Goal: Book appointment/travel/reservation

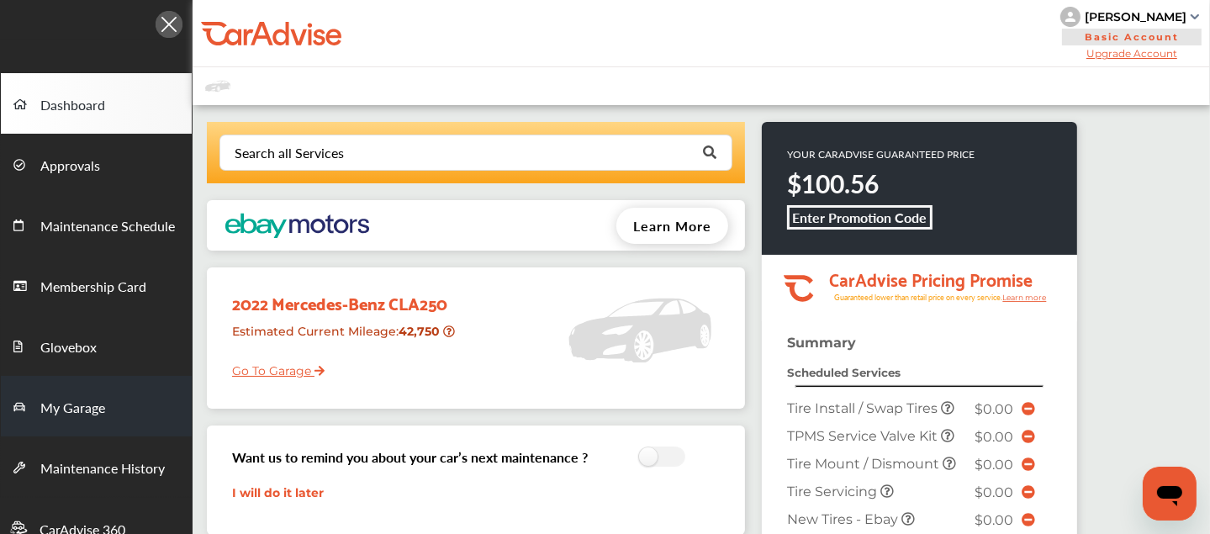
click at [74, 408] on span "My Garage" at bounding box center [72, 409] width 65 height 22
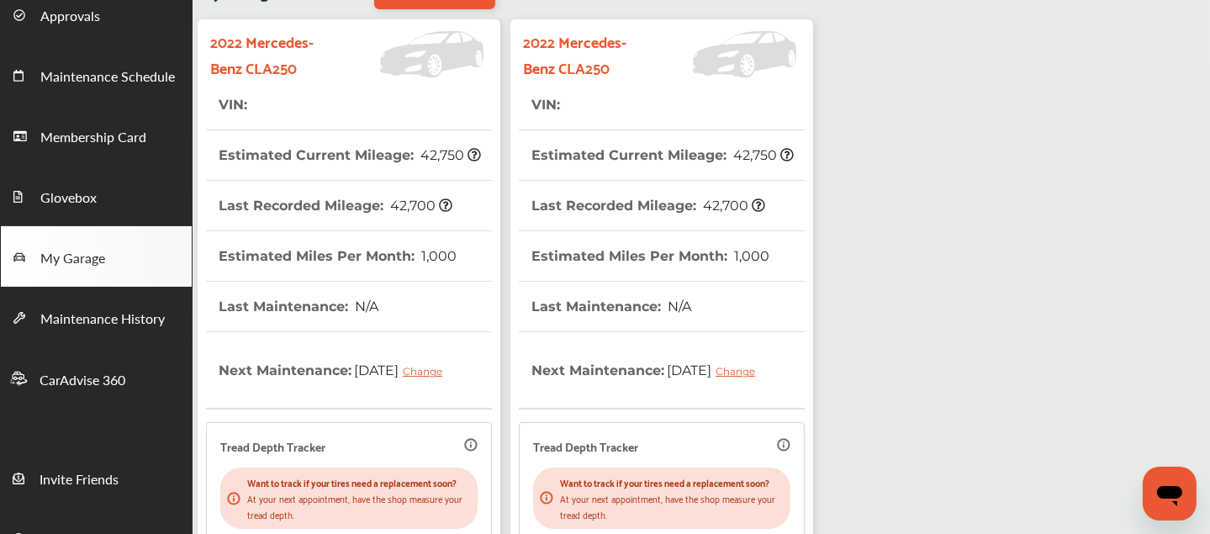
scroll to position [471, 0]
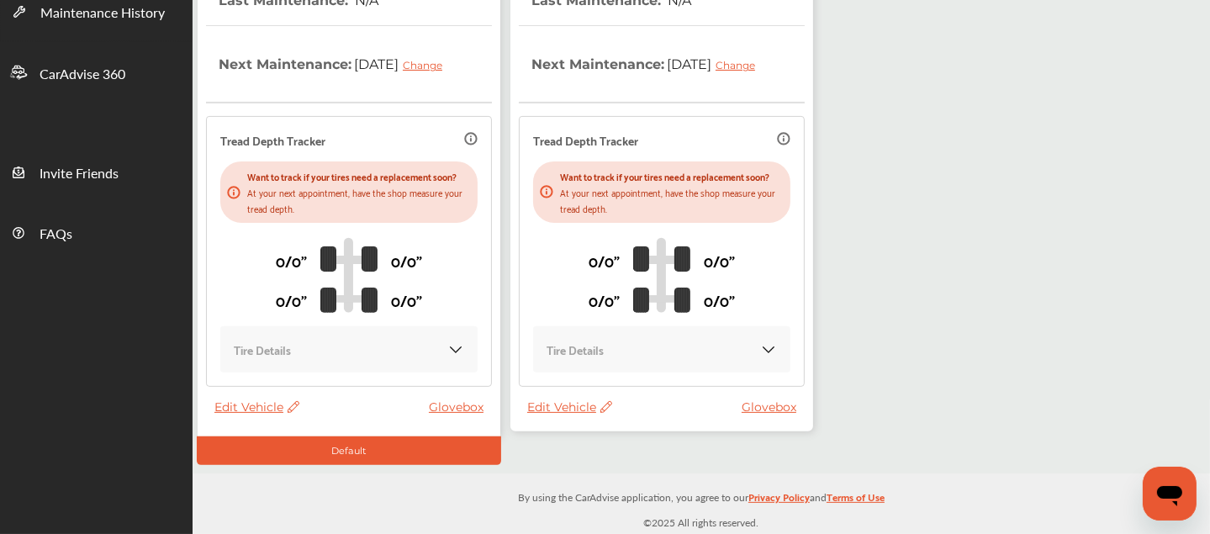
drag, startPoint x: 363, startPoint y: 318, endPoint x: 532, endPoint y: 451, distance: 215.0
click at [532, 451] on div at bounding box center [662, 450] width 304 height 29
click at [533, 405] on span "Edit Vehicle" at bounding box center [569, 406] width 85 height 15
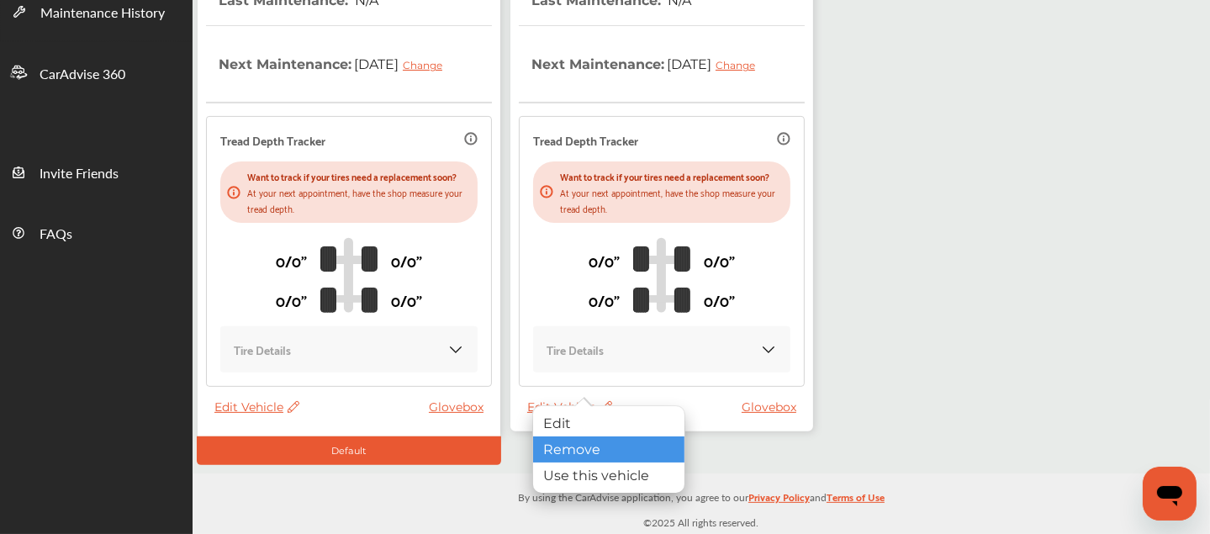
click at [560, 454] on div "Remove" at bounding box center [608, 449] width 151 height 26
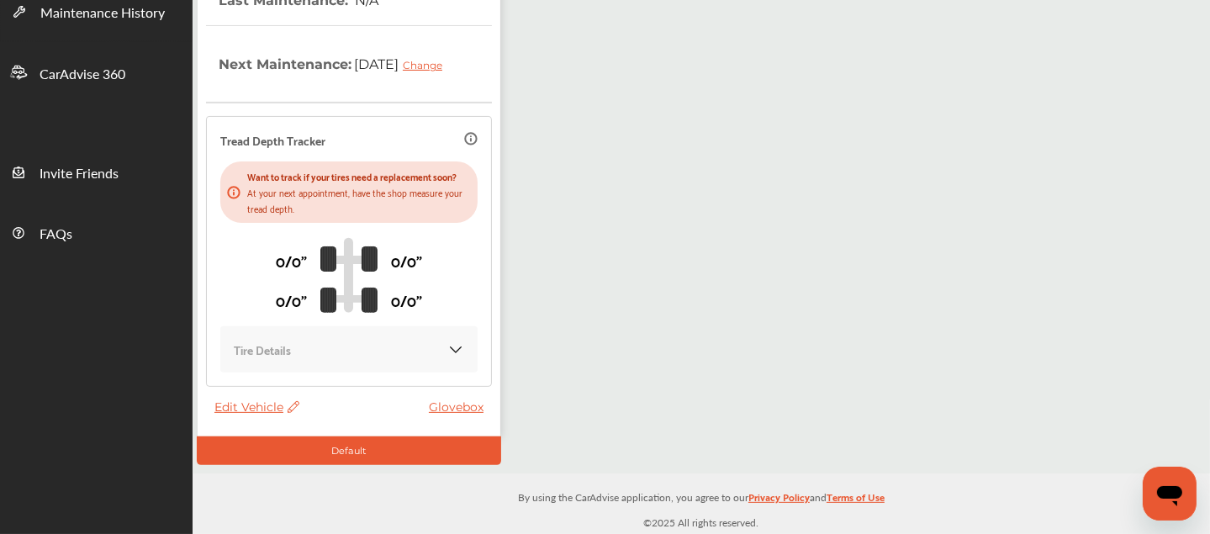
click at [235, 409] on span "Edit Vehicle" at bounding box center [256, 406] width 85 height 15
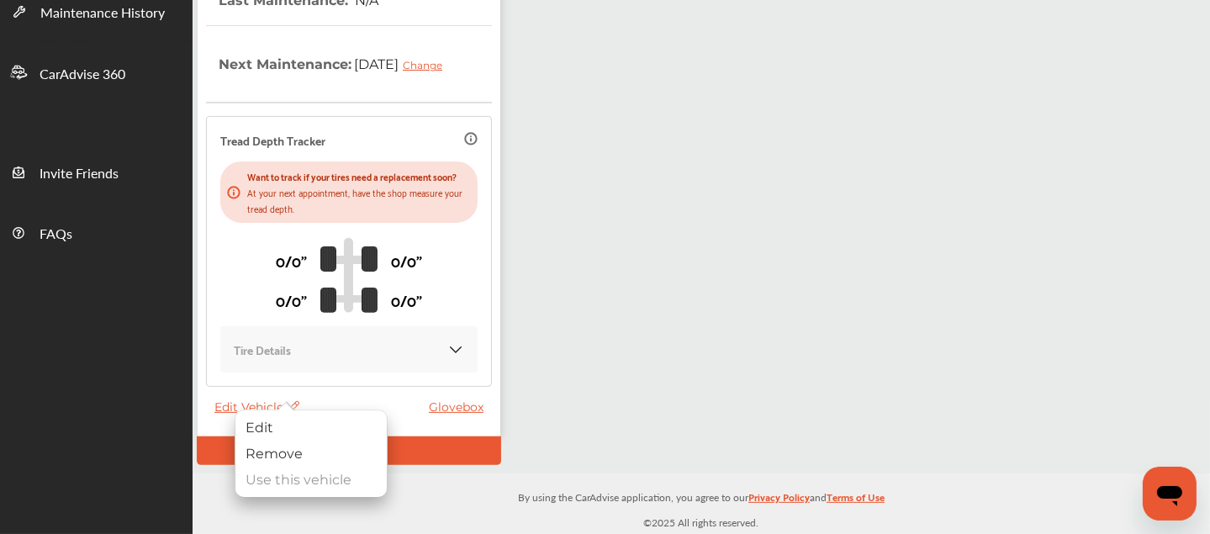
click at [639, 292] on div "My Garage Add Vehicle 2022 Mercedes-Benz CLA250 VIN : Estimated Current Mileage…" at bounding box center [701, 61] width 1017 height 824
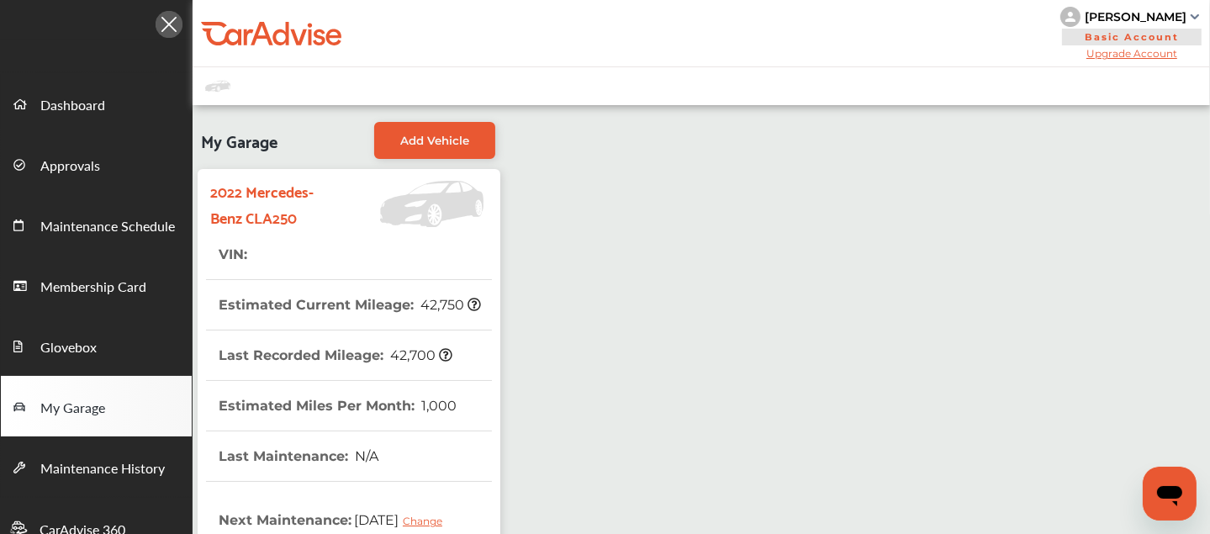
scroll to position [2, 0]
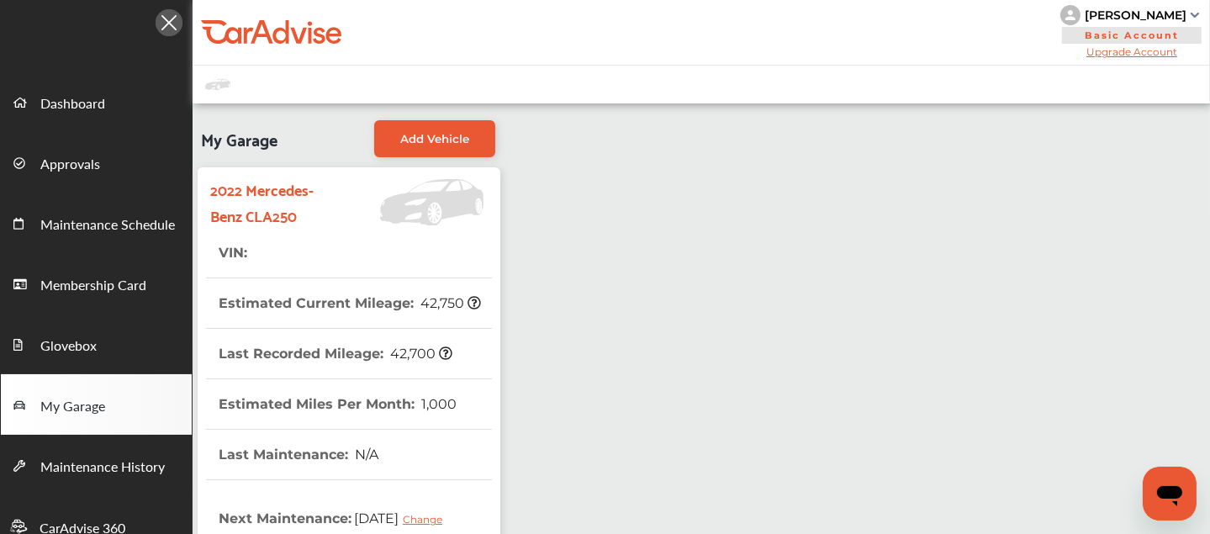
click at [703, 161] on div "My Garage Add Vehicle 2022 Mercedes-Benz CLA250 VIN : Estimated Current Mileage…" at bounding box center [701, 515] width 1017 height 824
click at [676, 152] on div "My Garage Add Vehicle 2022 Mercedes-Benz CLA250 VIN : Estimated Current Mileage…" at bounding box center [701, 515] width 1017 height 824
click at [695, 124] on div "My Garage Add Vehicle 2022 Mercedes-Benz CLA250 VIN : Estimated Current Mileage…" at bounding box center [701, 515] width 1017 height 824
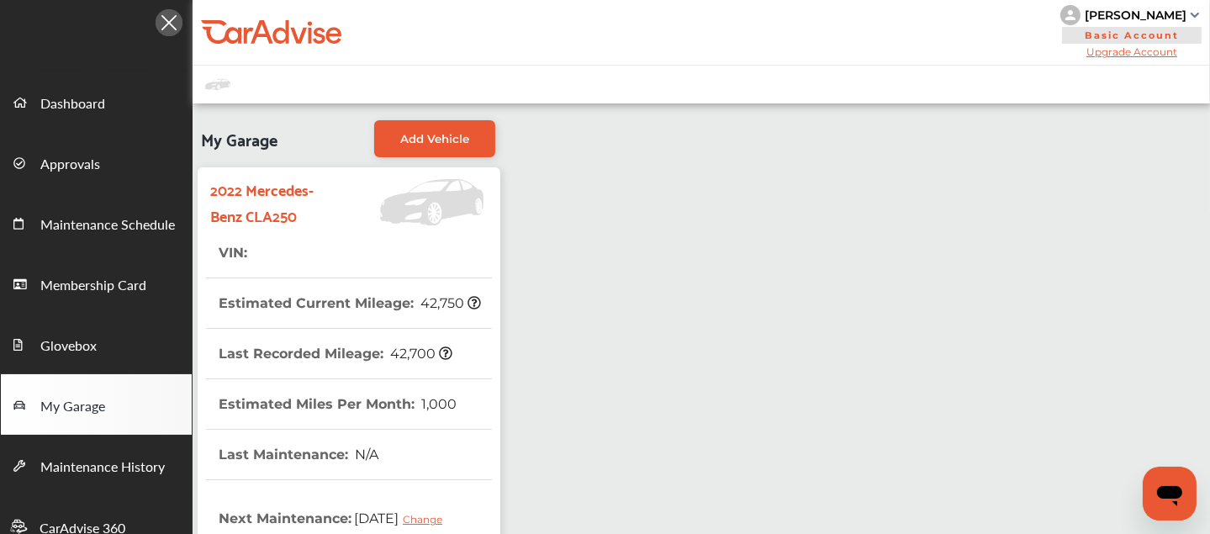
click at [695, 124] on div "My Garage Add Vehicle 2022 Mercedes-Benz CLA250 VIN : Estimated Current Mileage…" at bounding box center [701, 515] width 1017 height 824
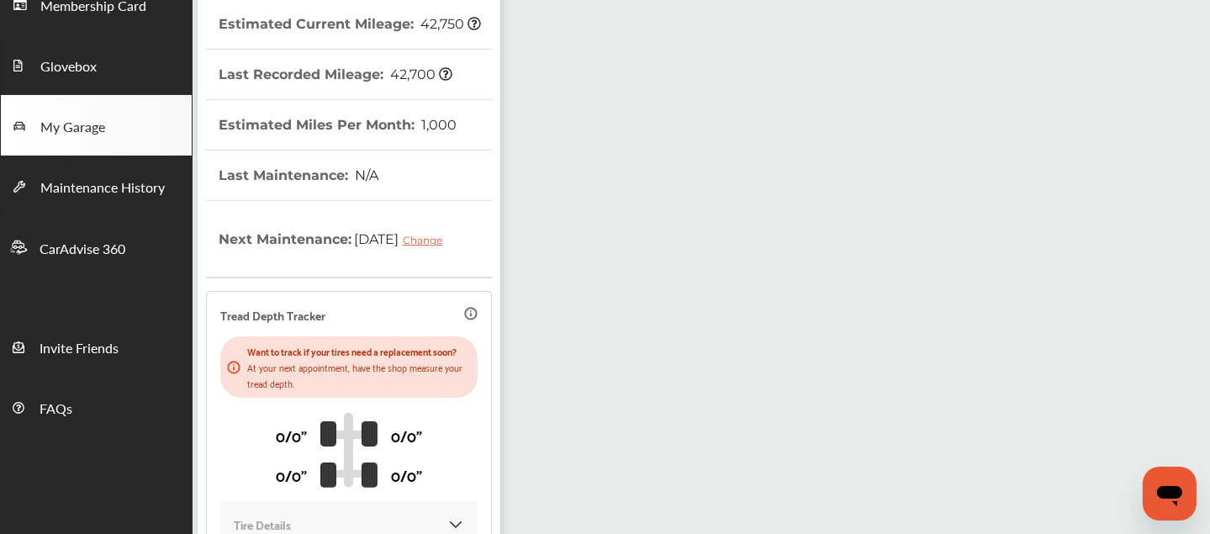
click at [353, 383] on p "At your next appointment, have the shop measure your tread depth." at bounding box center [359, 375] width 224 height 32
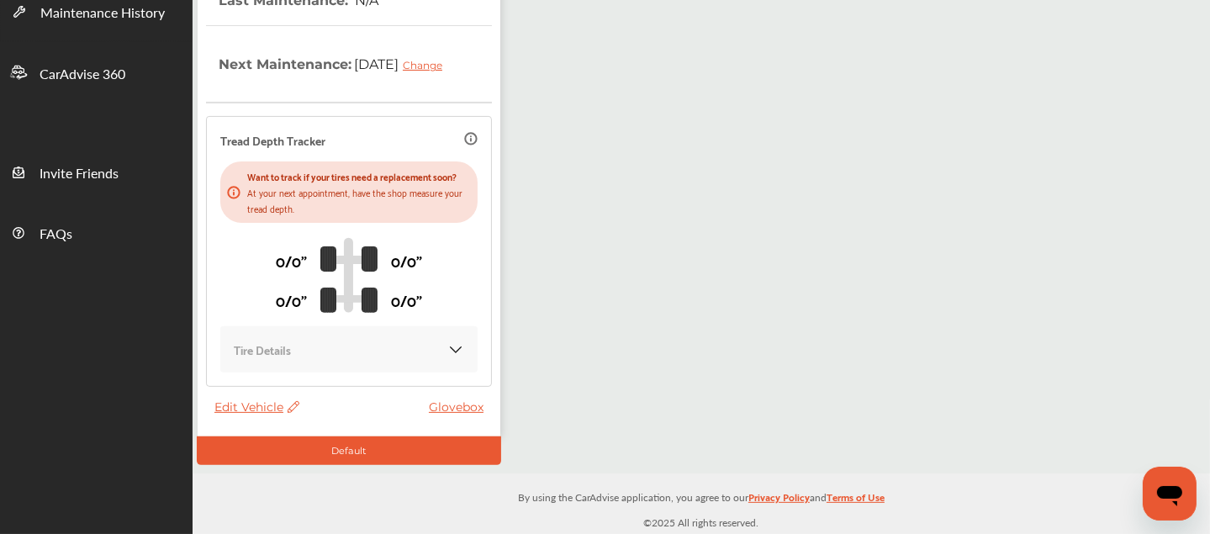
click at [264, 408] on span "Edit Vehicle" at bounding box center [256, 406] width 85 height 15
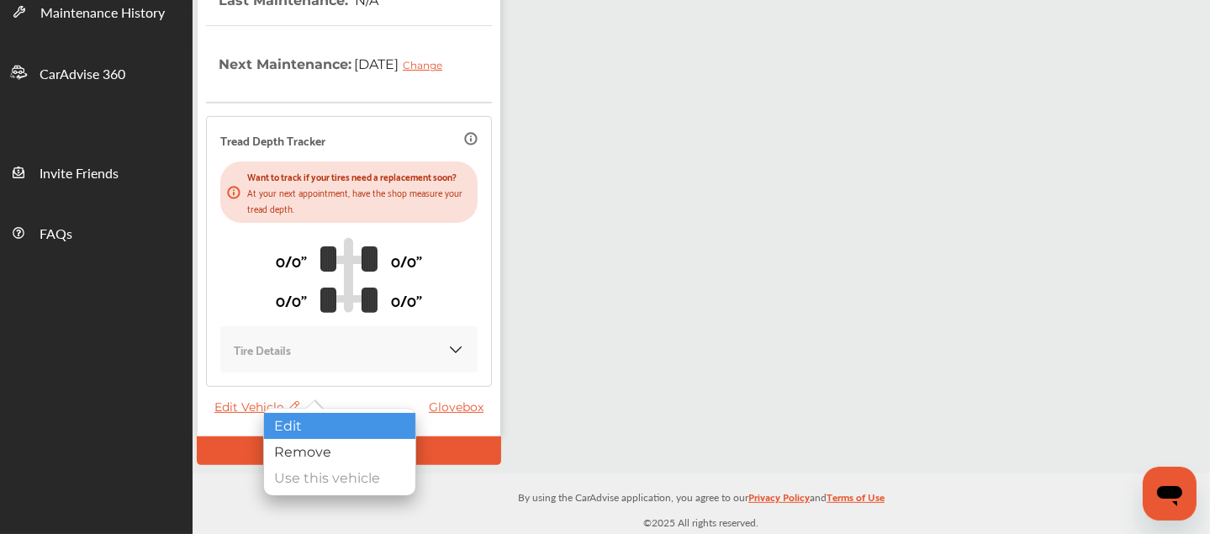
click at [291, 418] on div "Edit" at bounding box center [339, 426] width 151 height 26
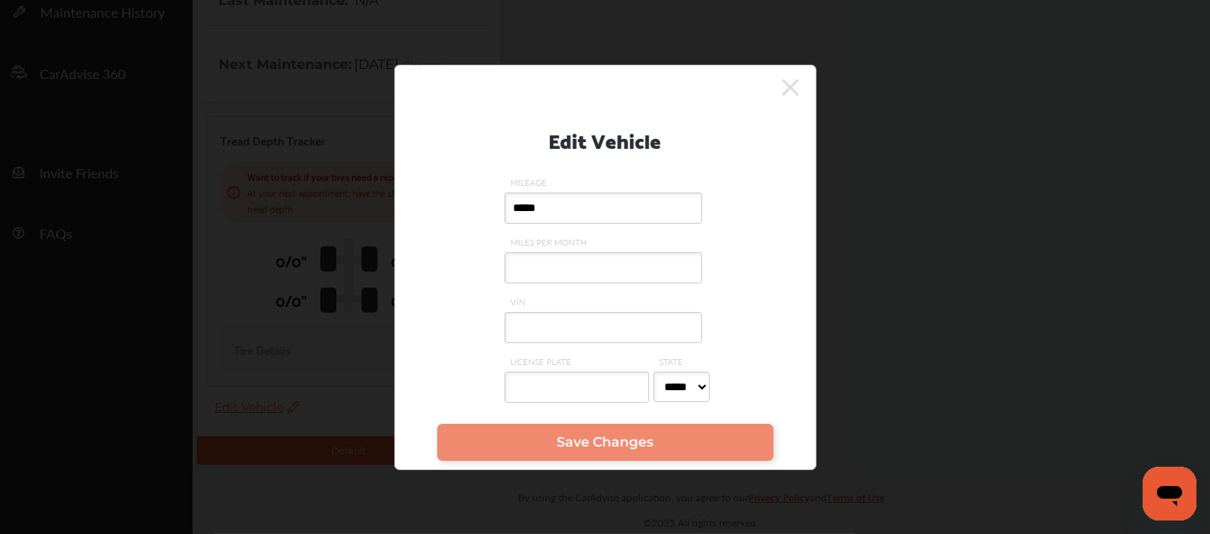
click at [582, 321] on input "VIN" at bounding box center [604, 327] width 198 height 31
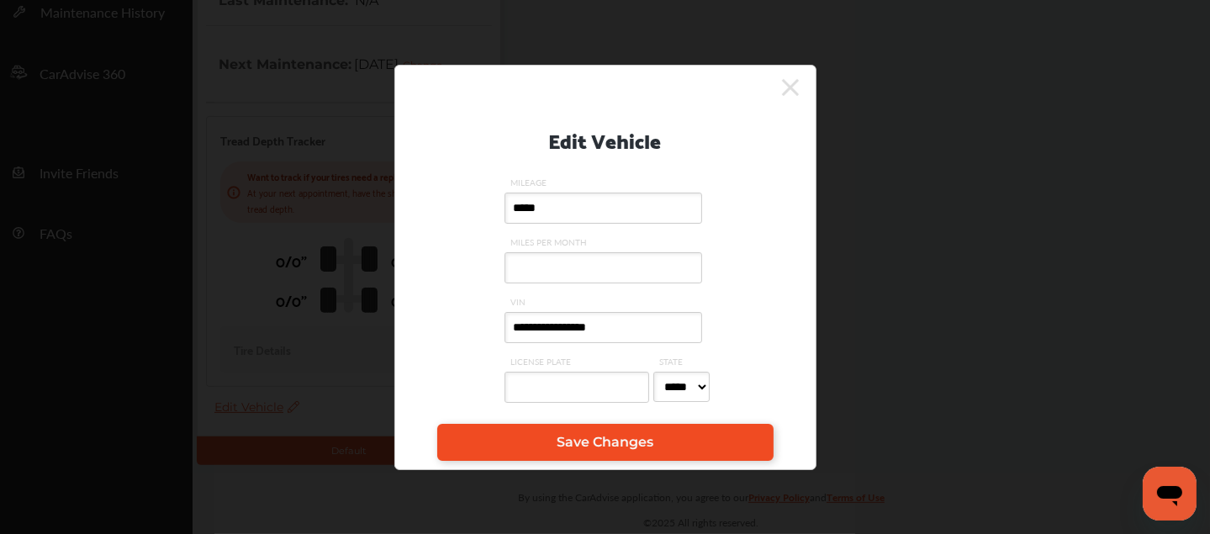
type input "**********"
click at [563, 434] on link "Save Changes" at bounding box center [605, 442] width 336 height 37
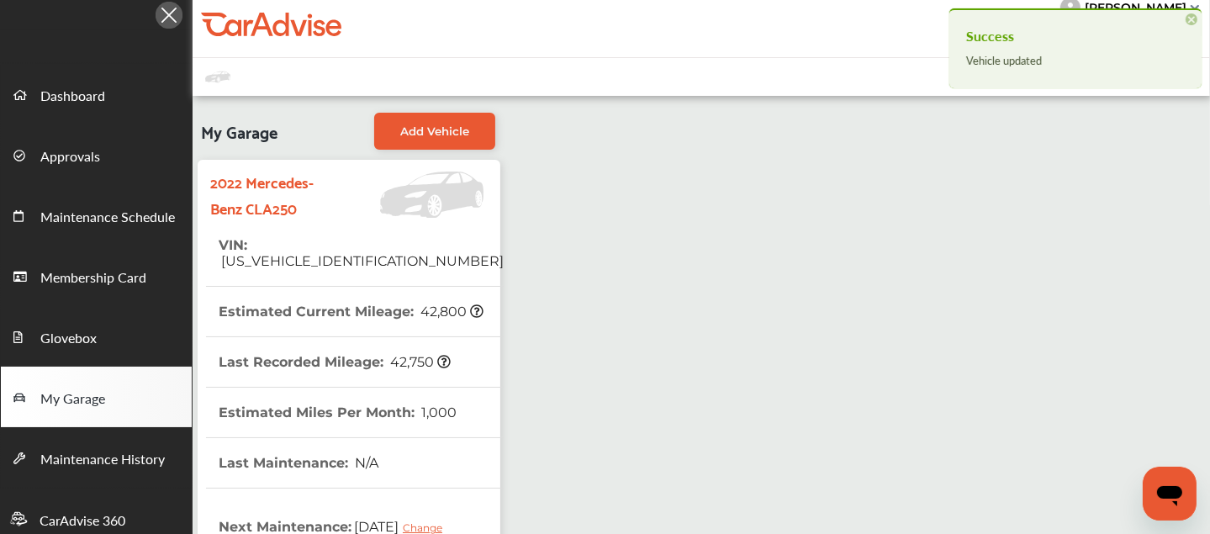
scroll to position [7, 0]
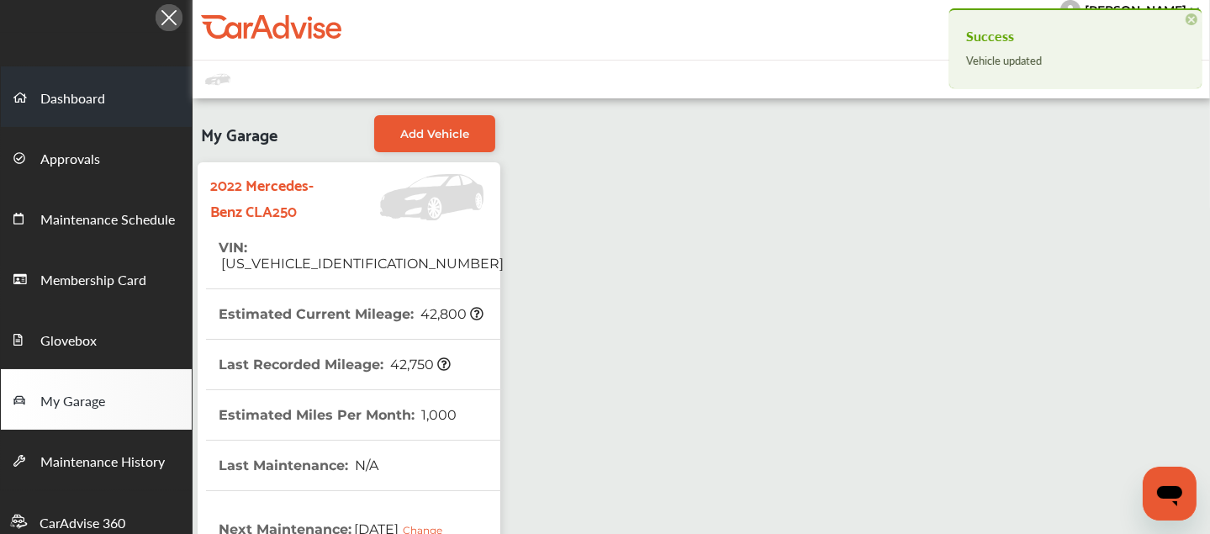
click at [63, 105] on span "Dashboard" at bounding box center [72, 99] width 65 height 22
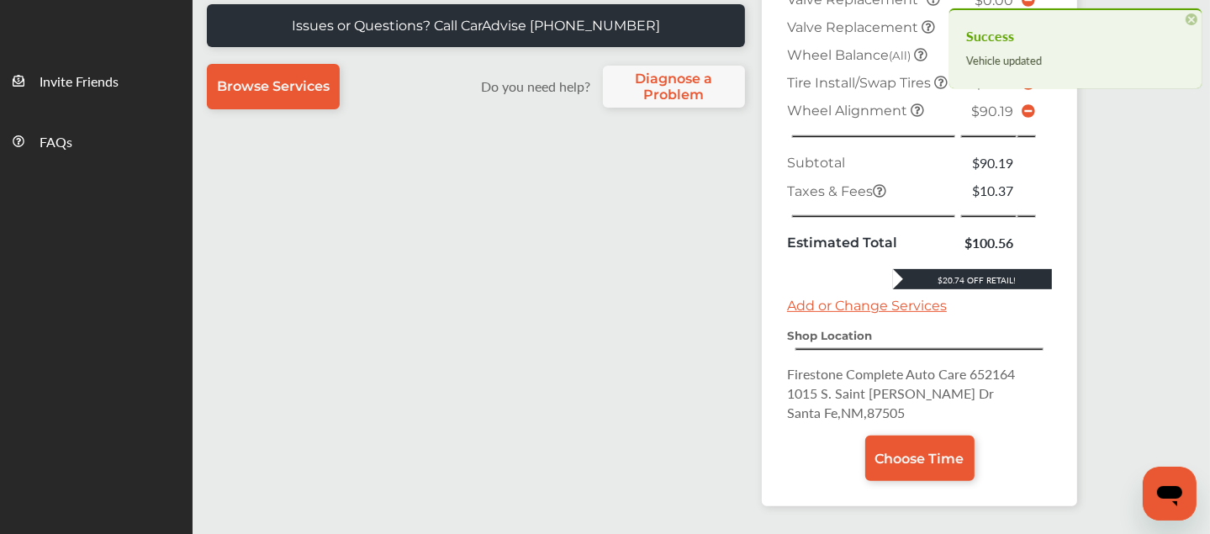
scroll to position [548, 0]
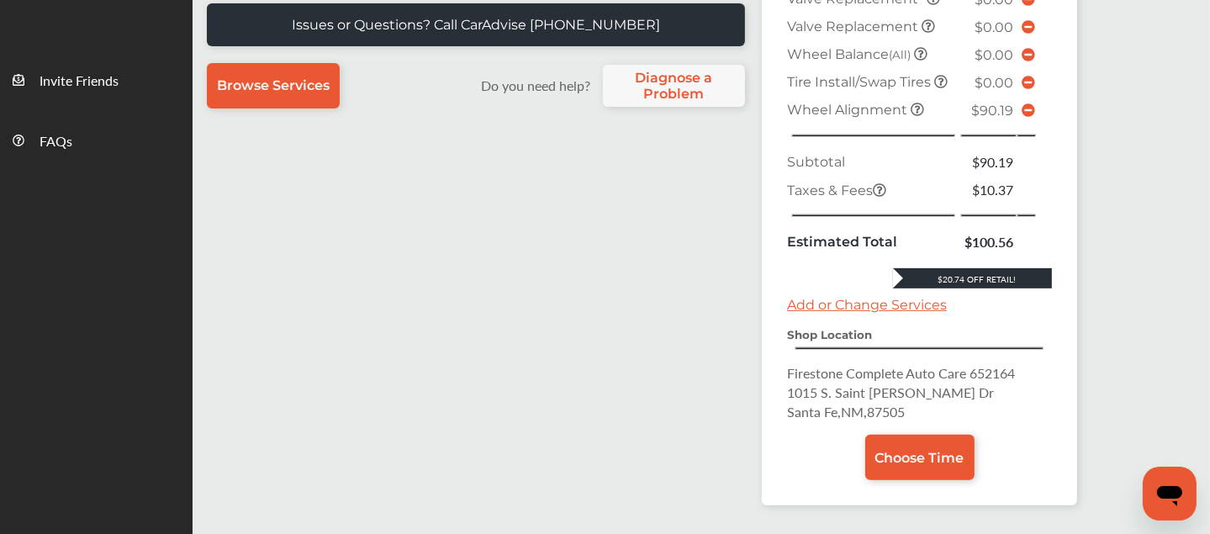
click at [1027, 117] on icon at bounding box center [1028, 109] width 13 height 13
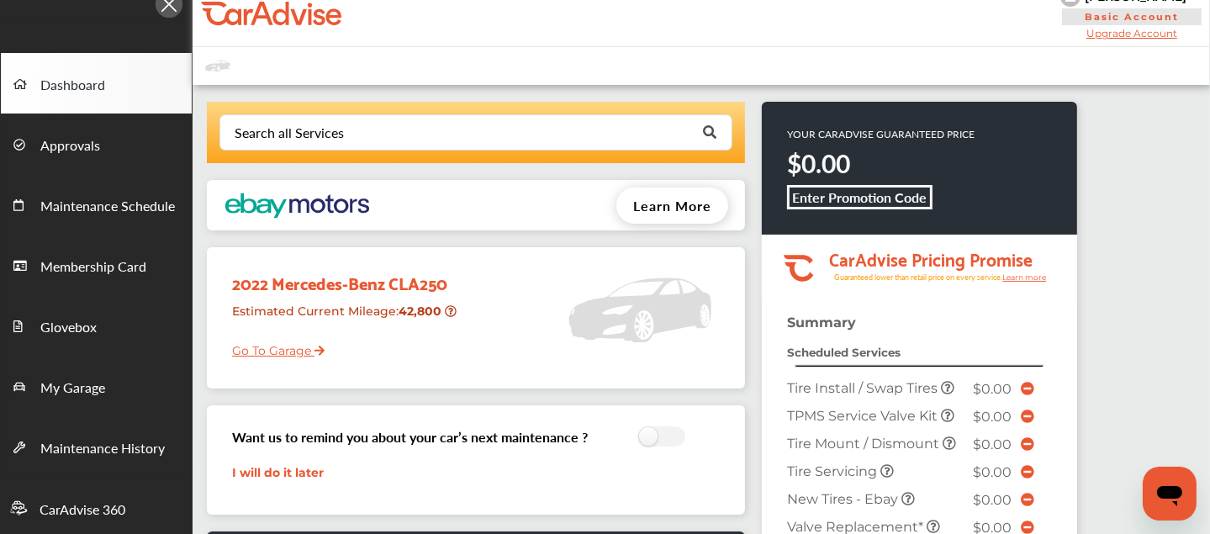
scroll to position [0, 0]
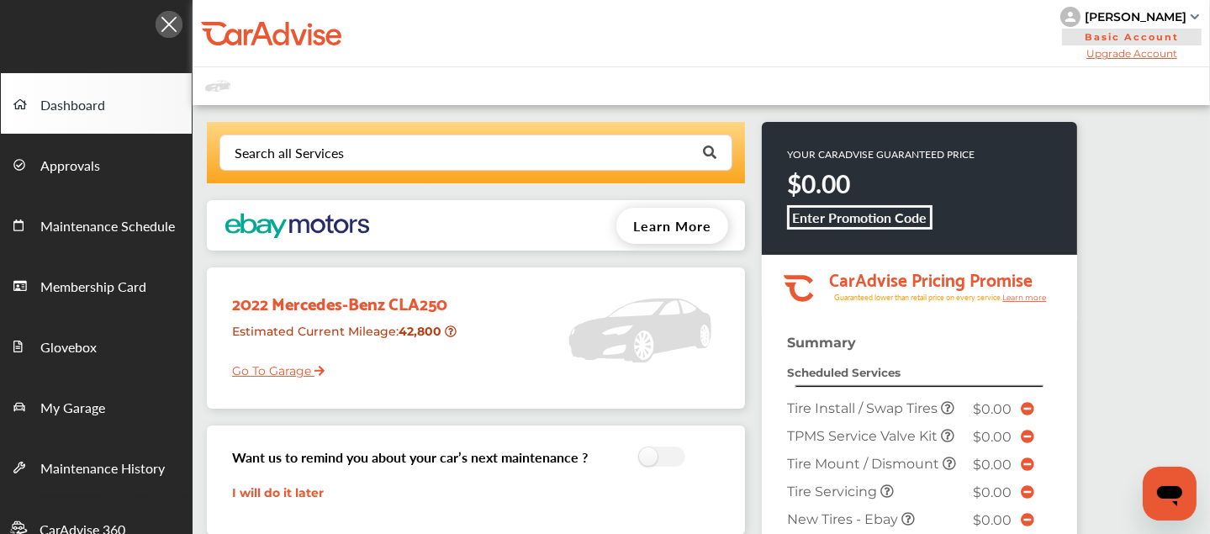
drag, startPoint x: 1186, startPoint y: 16, endPoint x: 1086, endPoint y: 25, distance: 100.5
click at [1086, 25] on div "[PERSON_NAME]" at bounding box center [1131, 17] width 143 height 20
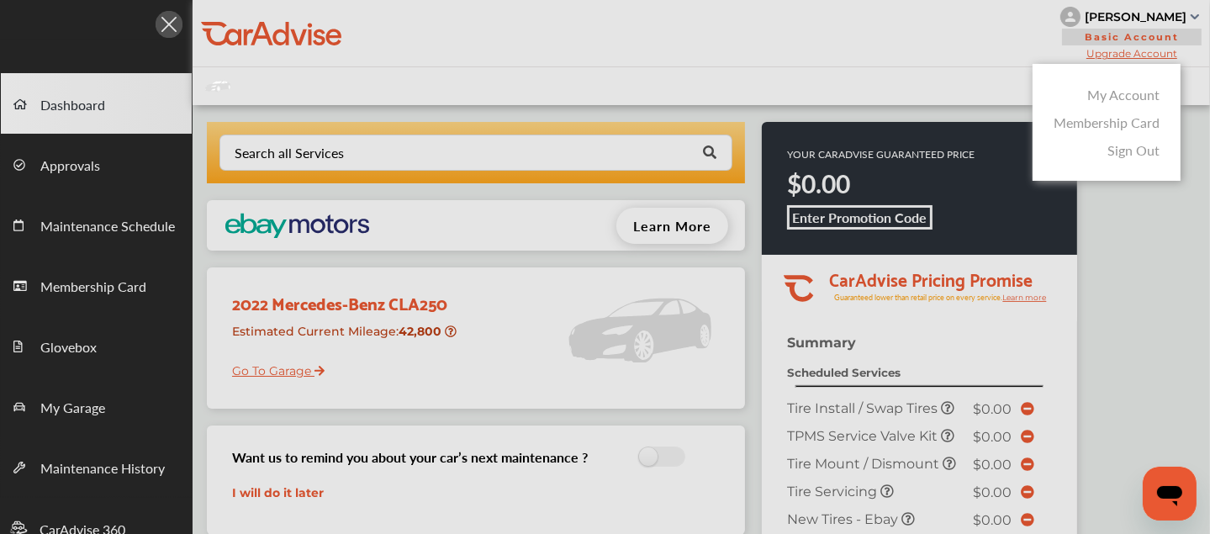
copy div "[PERSON_NAME]"
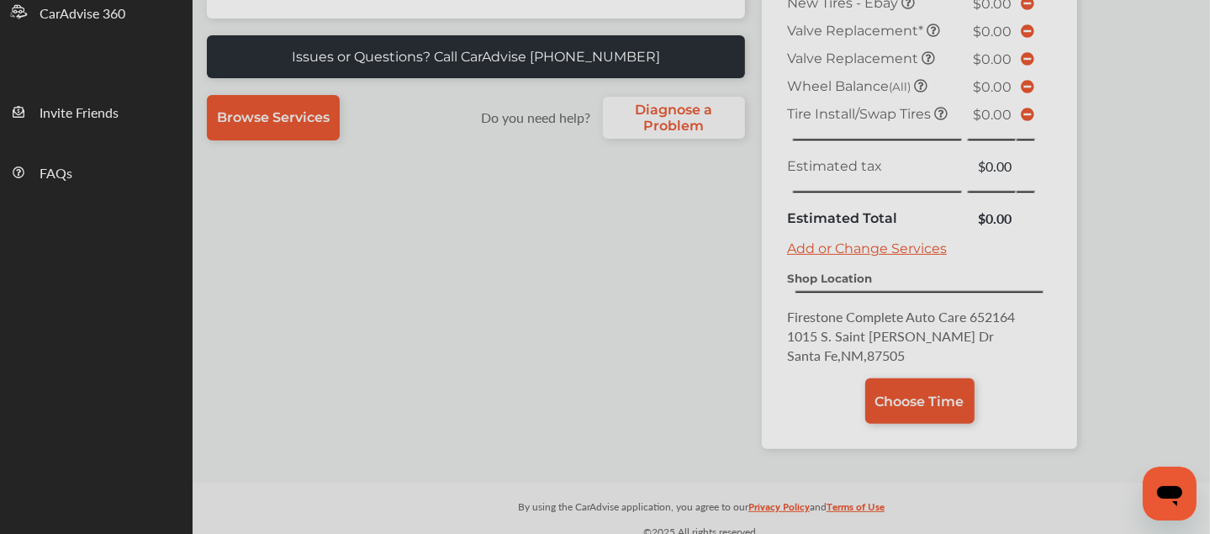
click at [915, 393] on div at bounding box center [605, 309] width 1210 height 618
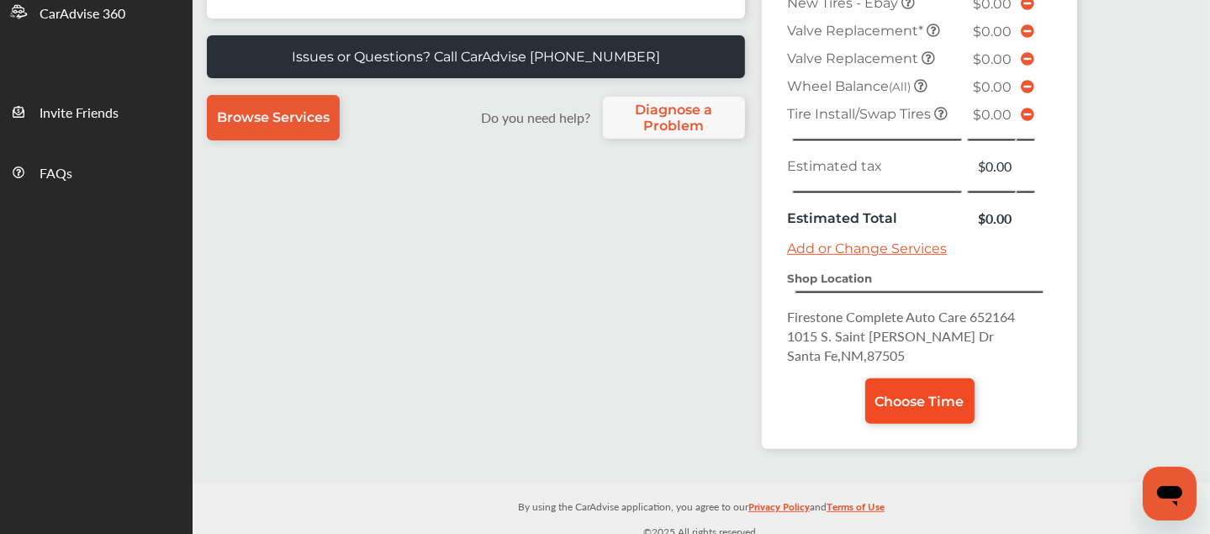
click at [898, 402] on link "Choose Time" at bounding box center [919, 400] width 109 height 45
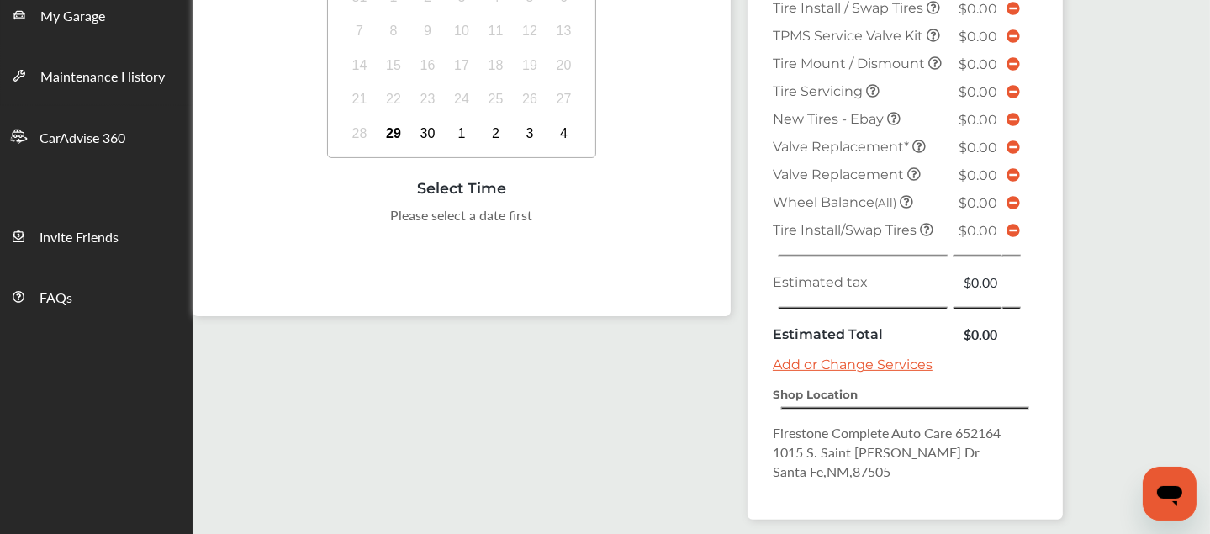
scroll to position [393, 0]
click at [519, 134] on div "3" at bounding box center [529, 132] width 27 height 27
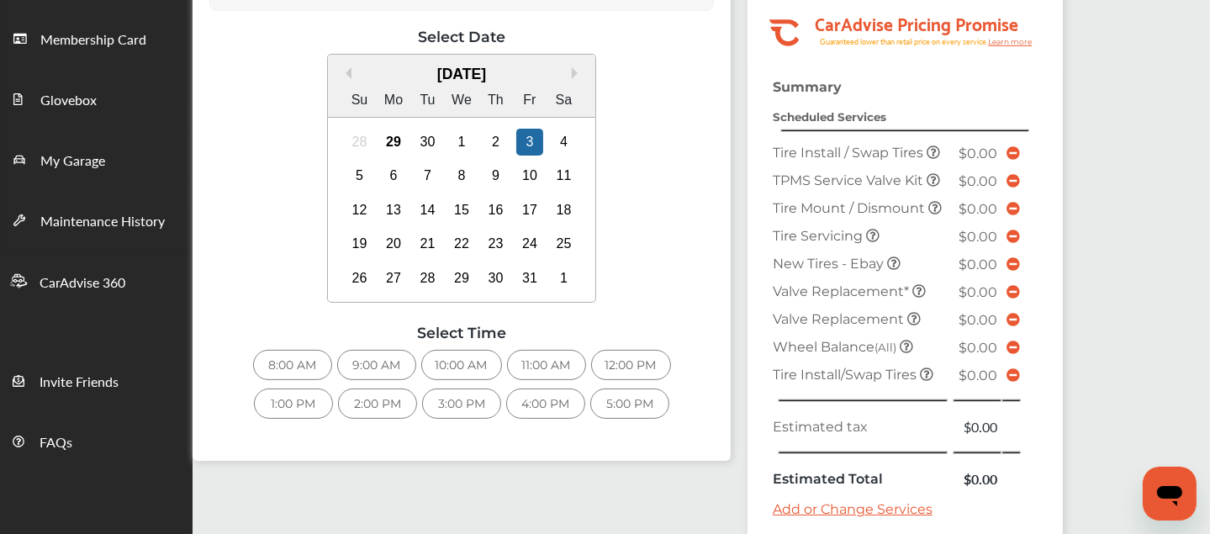
scroll to position [455, 0]
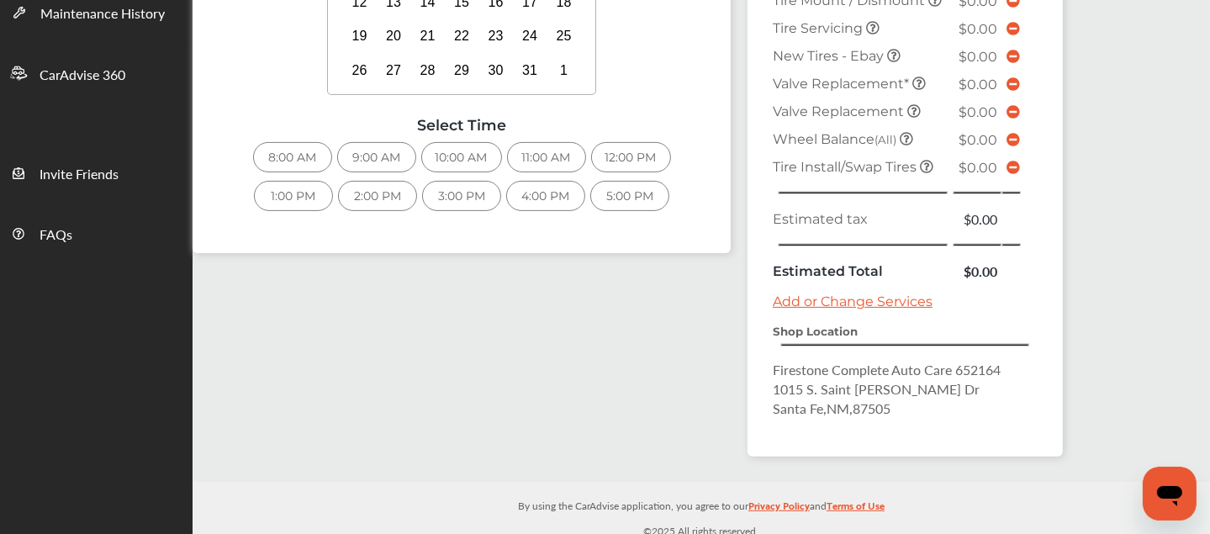
click at [471, 194] on div "3:00 PM" at bounding box center [461, 196] width 79 height 30
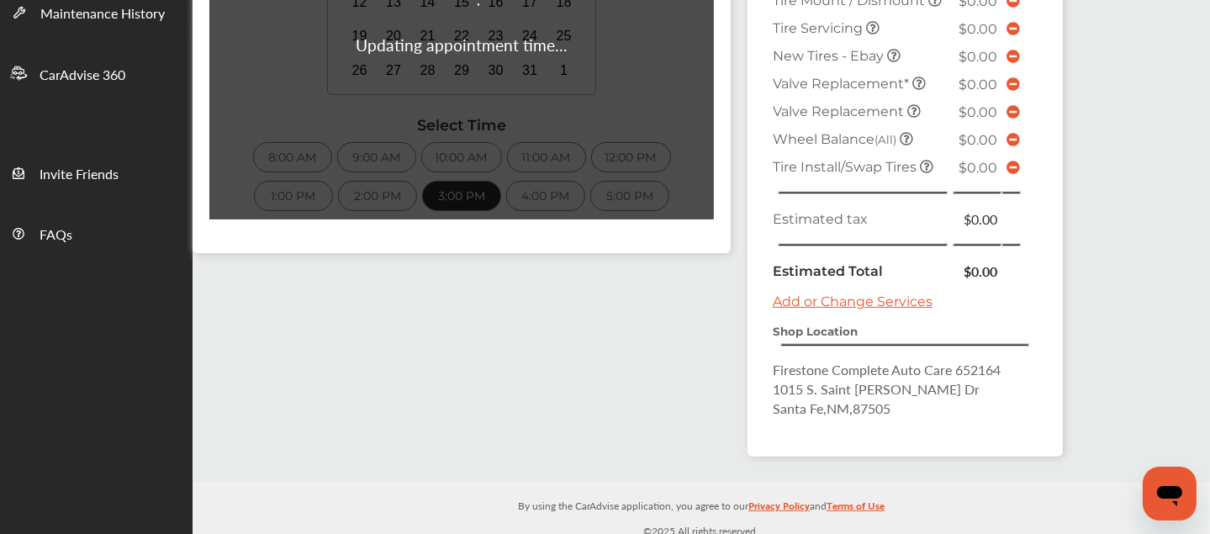
click at [807, 240] on td at bounding box center [861, 245] width 184 height 24
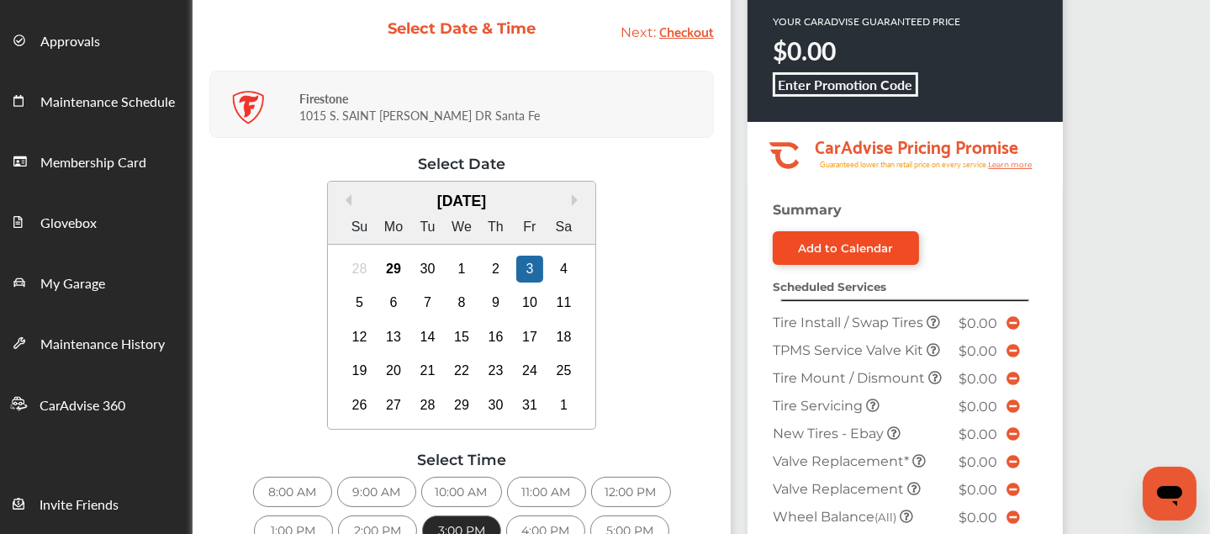
scroll to position [663, 0]
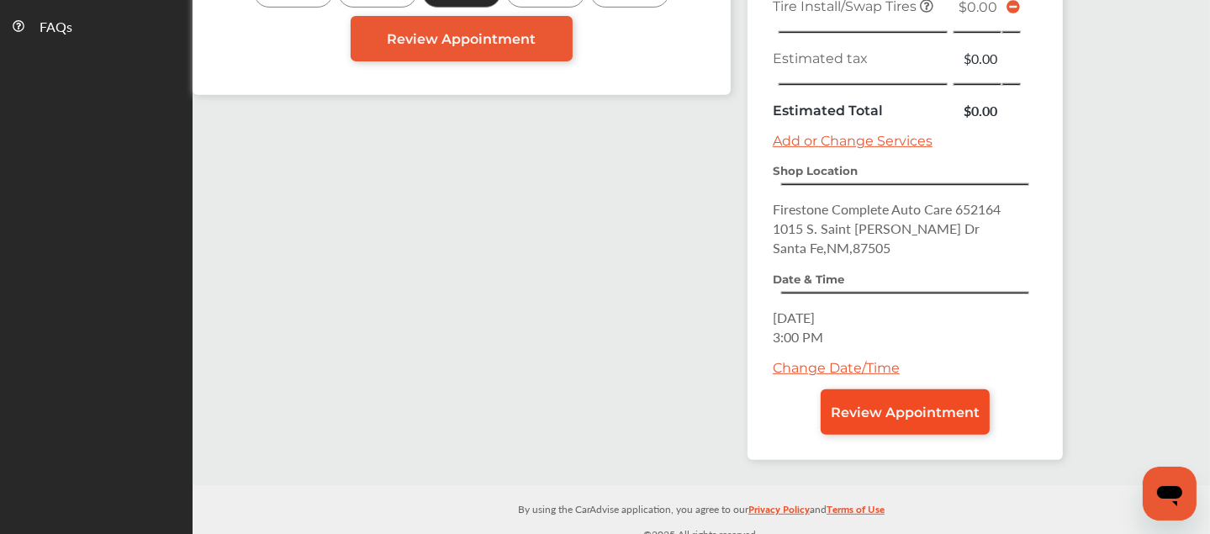
click at [901, 409] on link "Review Appointment" at bounding box center [905, 411] width 169 height 45
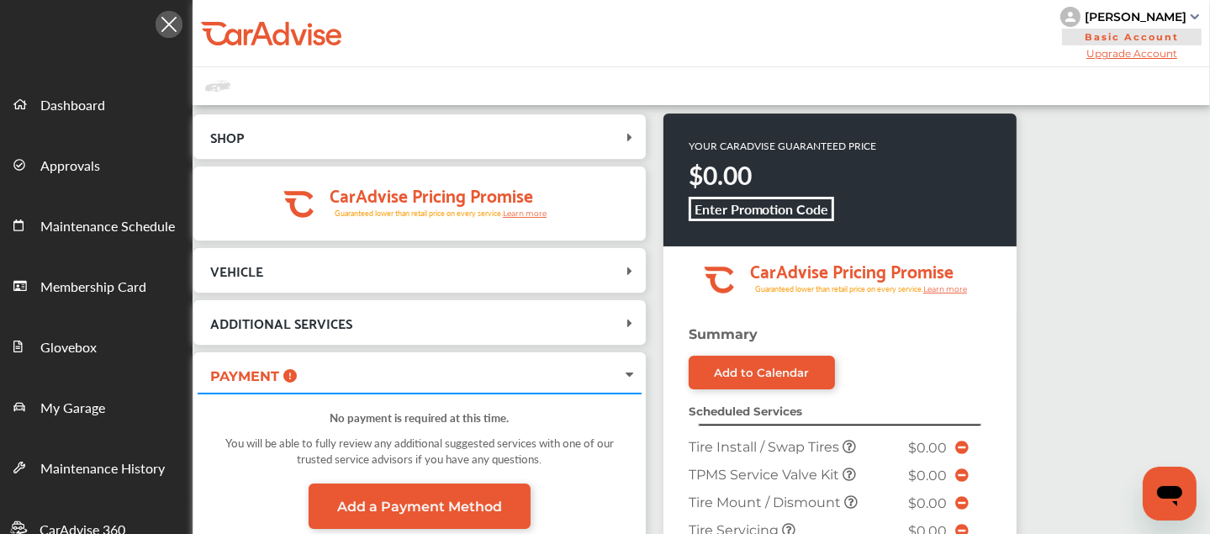
scroll to position [663, 0]
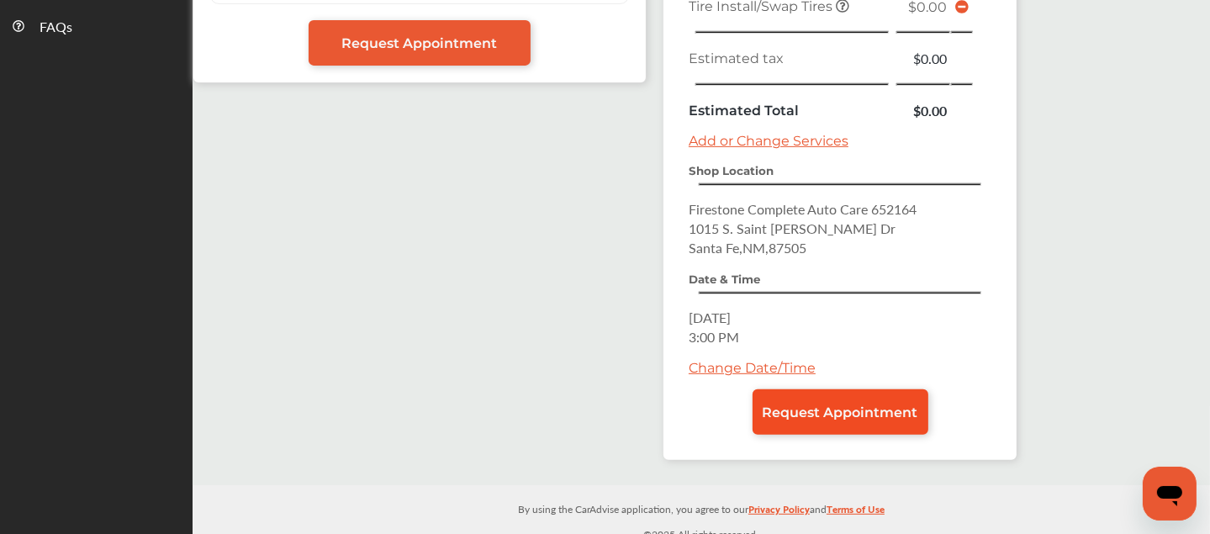
click at [816, 404] on span "Request Appointment" at bounding box center [841, 412] width 156 height 16
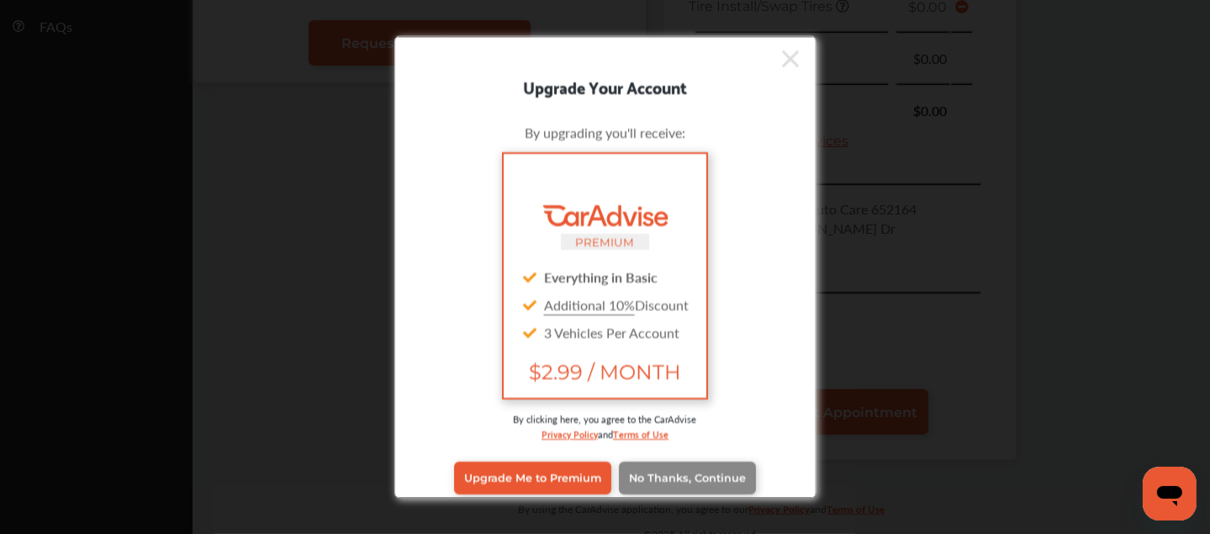
click at [729, 472] on span "No Thanks, Continue" at bounding box center [687, 478] width 117 height 13
